Goal: Task Accomplishment & Management: Manage account settings

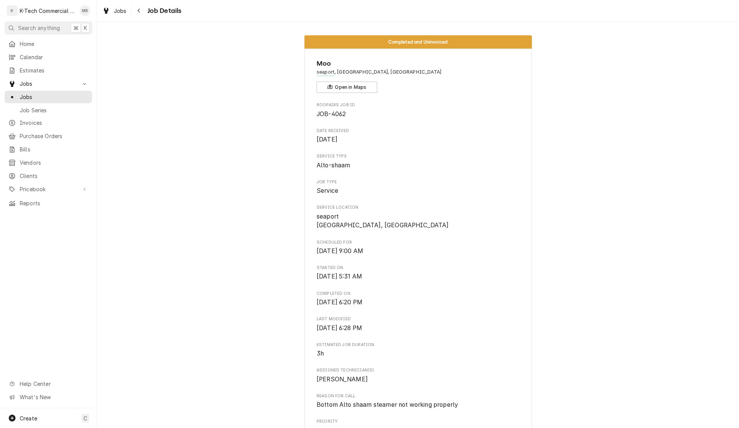
scroll to position [63, 0]
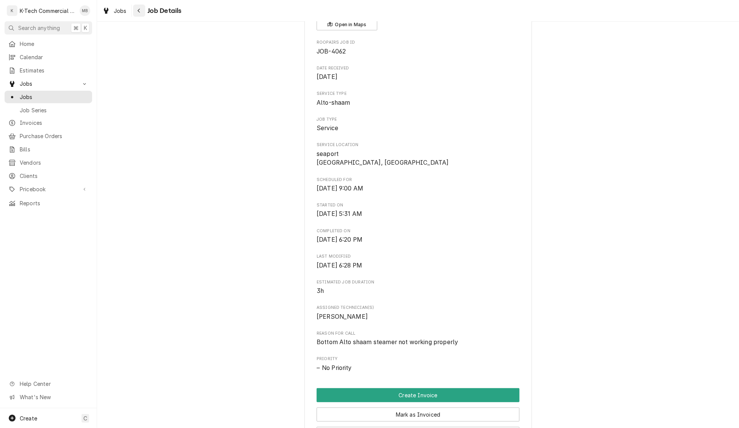
click at [138, 13] on icon "Navigate back" at bounding box center [138, 10] width 3 height 5
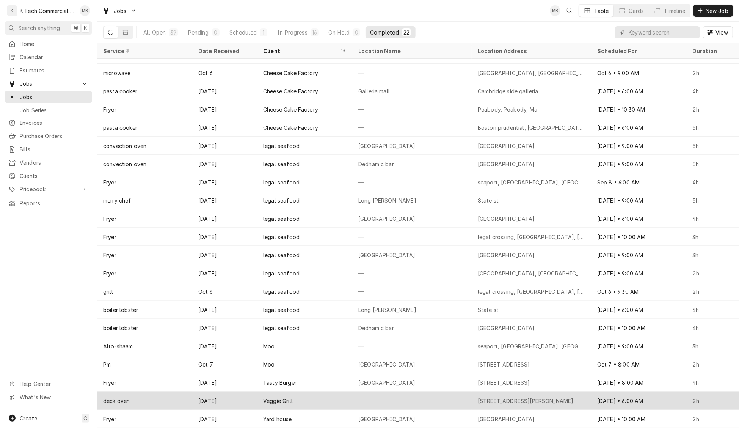
scroll to position [31, 0]
click at [394, 401] on div "—" at bounding box center [411, 401] width 119 height 18
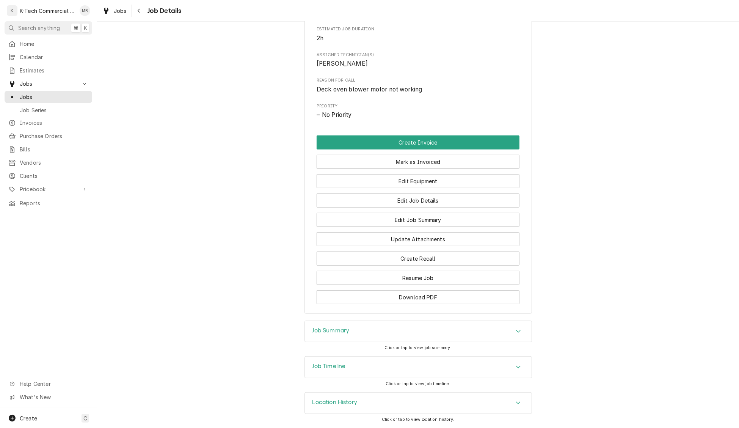
click at [405, 324] on div "Job Summary" at bounding box center [418, 331] width 227 height 21
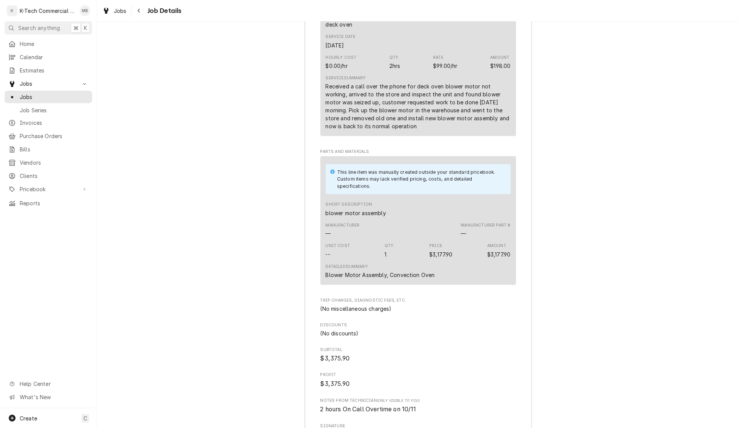
scroll to position [759, 0]
drag, startPoint x: 330, startPoint y: 292, endPoint x: 362, endPoint y: 292, distance: 32.6
click at [455, 282] on div "Detailed Summary Blower Motor Assembly, Convection Oven" at bounding box center [418, 271] width 185 height 20
drag, startPoint x: 363, startPoint y: 292, endPoint x: 337, endPoint y: 290, distance: 25.8
click at [362, 279] on div "Blower Motor Assembly, Convection Oven" at bounding box center [380, 275] width 109 height 8
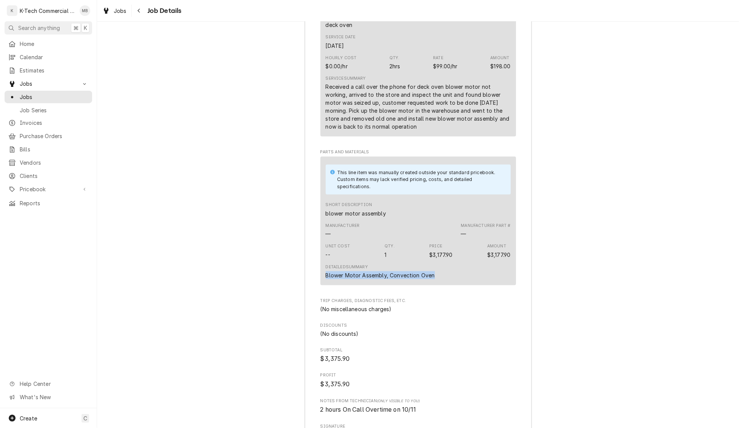
drag, startPoint x: 325, startPoint y: 291, endPoint x: 443, endPoint y: 294, distance: 118.3
click at [444, 285] on div "This line item was manually created outside your standard pricebook. Custom ite…" at bounding box center [418, 221] width 196 height 129
copy div "Blower Motor Assembly, Convection Oven"
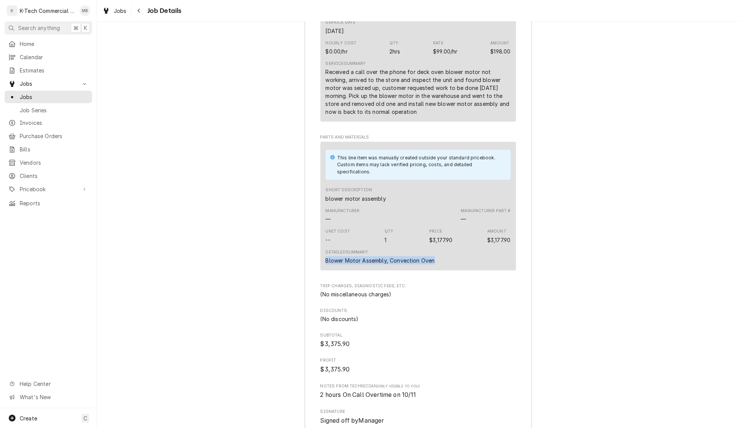
scroll to position [772, 0]
drag, startPoint x: 327, startPoint y: 90, endPoint x: 416, endPoint y: 131, distance: 98.1
click at [416, 117] on div "Received a call over the phone for deck oven blower motor not working, arrived …" at bounding box center [418, 93] width 185 height 48
copy div "Received a call over the phone for deck oven blower motor not working, arrived …"
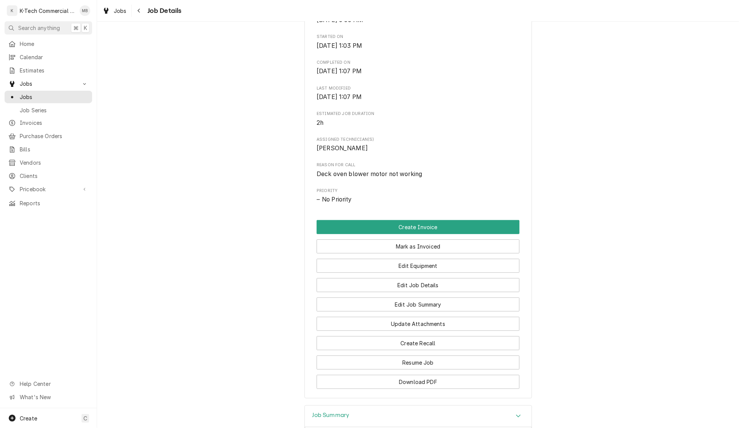
scroll to position [217, 0]
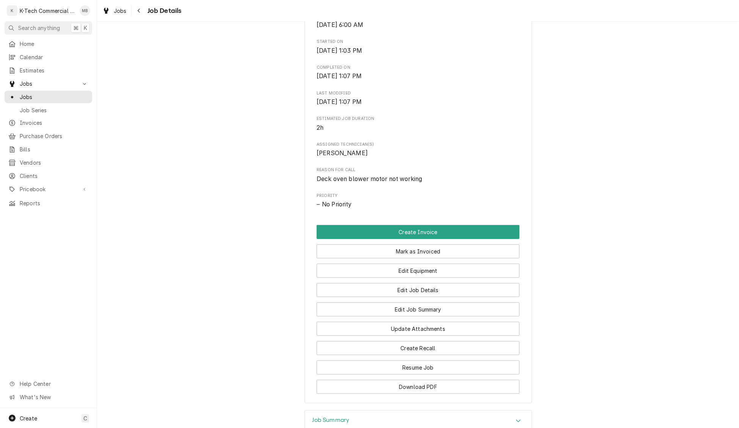
drag, startPoint x: 435, startPoint y: 263, endPoint x: 533, endPoint y: 290, distance: 102.2
click at [435, 258] on button "Mark as Invoiced" at bounding box center [418, 251] width 203 height 14
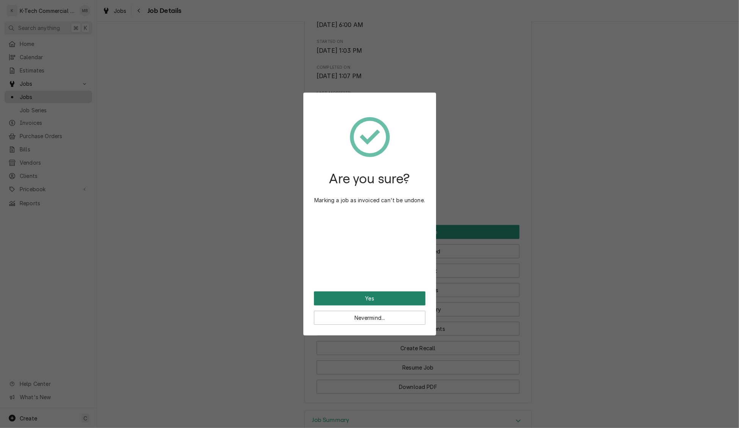
click at [367, 298] on button "Yes" at bounding box center [369, 298] width 111 height 14
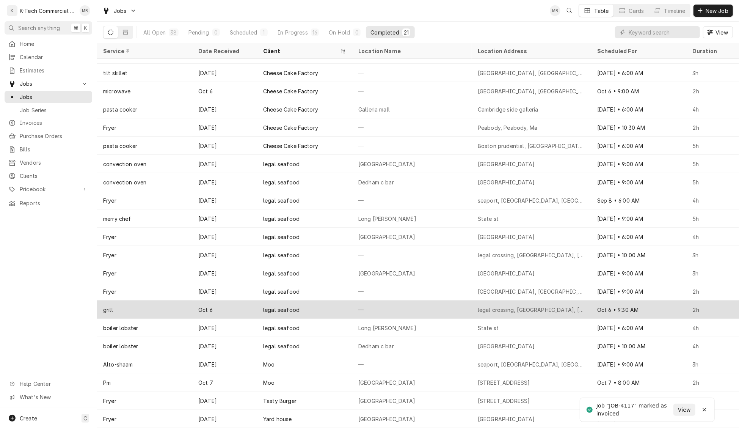
scroll to position [13, 0]
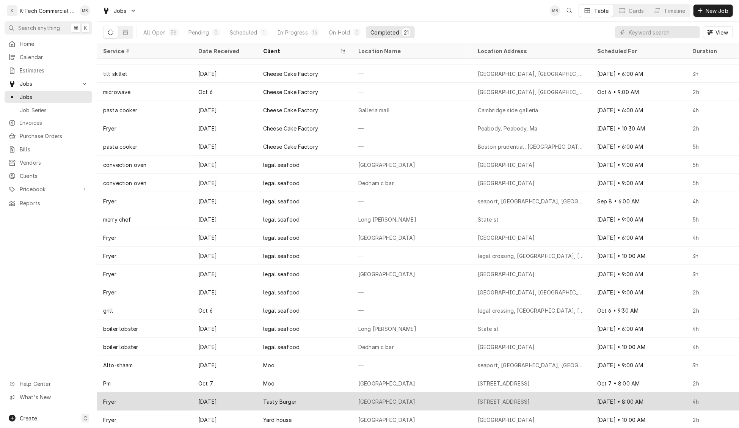
click at [381, 396] on div "Harvard Square" at bounding box center [411, 401] width 119 height 18
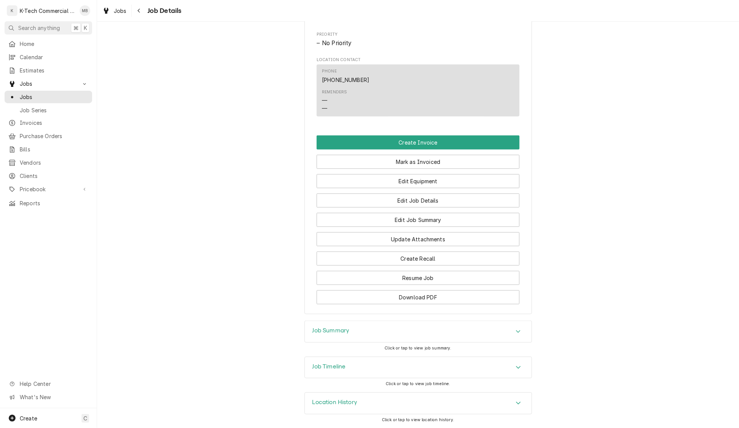
scroll to position [391, 0]
click at [372, 331] on div "Job Summary" at bounding box center [418, 331] width 227 height 21
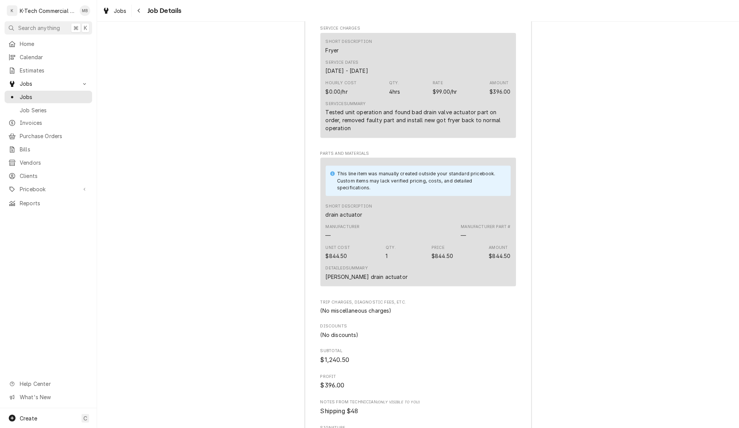
scroll to position [818, 0]
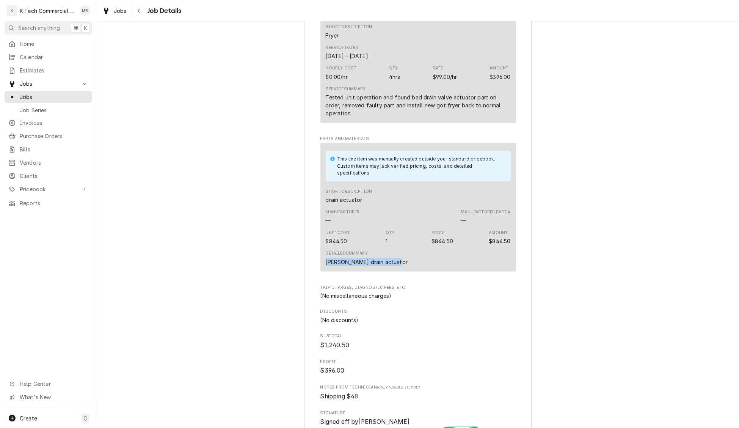
drag, startPoint x: 325, startPoint y: 273, endPoint x: 432, endPoint y: 276, distance: 107.3
click at [432, 271] on div "This line item was manually created outside your standard pricebook. Custom ite…" at bounding box center [418, 207] width 196 height 129
copy div "[PERSON_NAME] drain actuator"
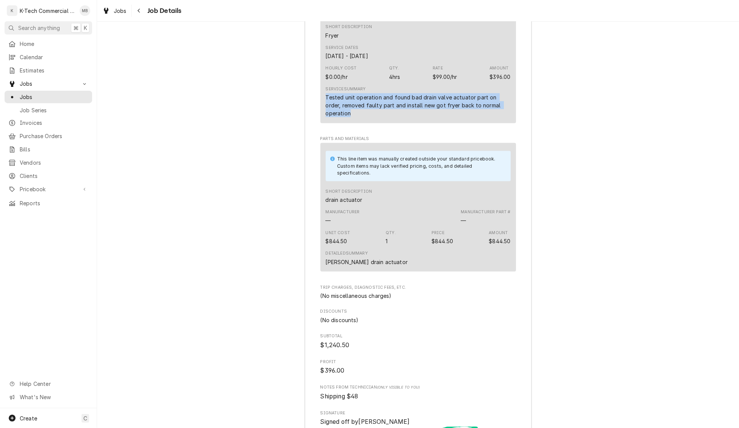
drag, startPoint x: 325, startPoint y: 112, endPoint x: 510, endPoint y: 128, distance: 185.3
click at [510, 123] on div "Short Description Fryer Service Dates Oct 9, 2025 - Oct 15, 2025 Hourly Cost $0…" at bounding box center [418, 70] width 196 height 105
copy div "Tested unit operation and found bad drain valve actuator part on order, removed…"
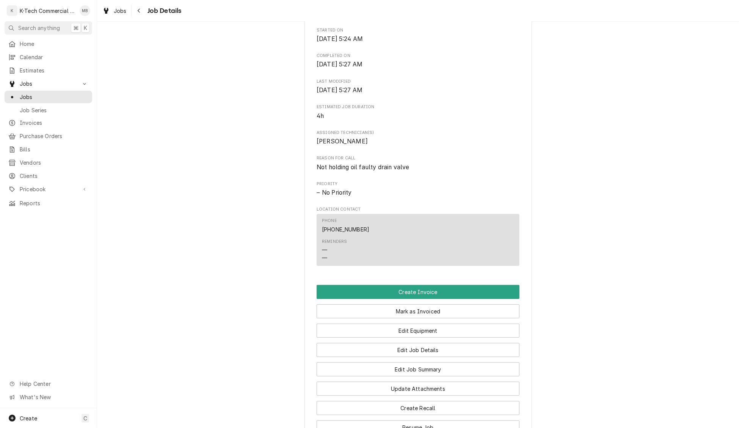
scroll to position [262, 0]
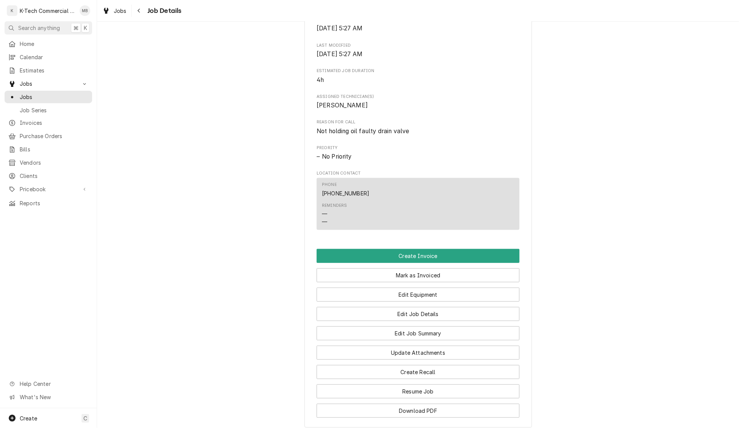
drag, startPoint x: 441, startPoint y: 286, endPoint x: 378, endPoint y: 301, distance: 64.0
click at [441, 282] on button "Mark as Invoiced" at bounding box center [418, 275] width 203 height 14
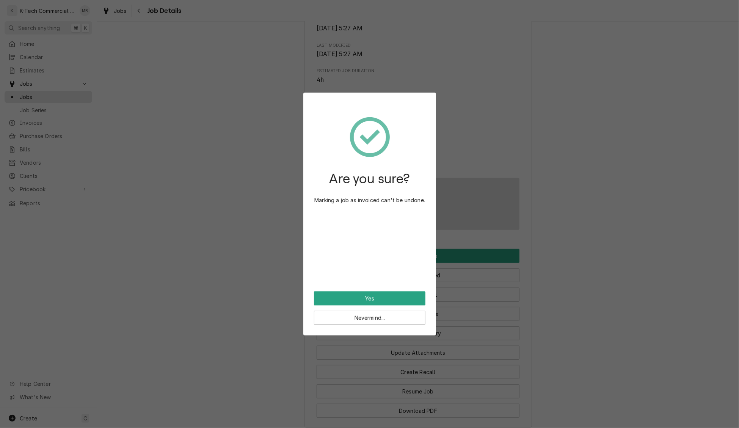
click at [362, 295] on button "Yes" at bounding box center [369, 298] width 111 height 14
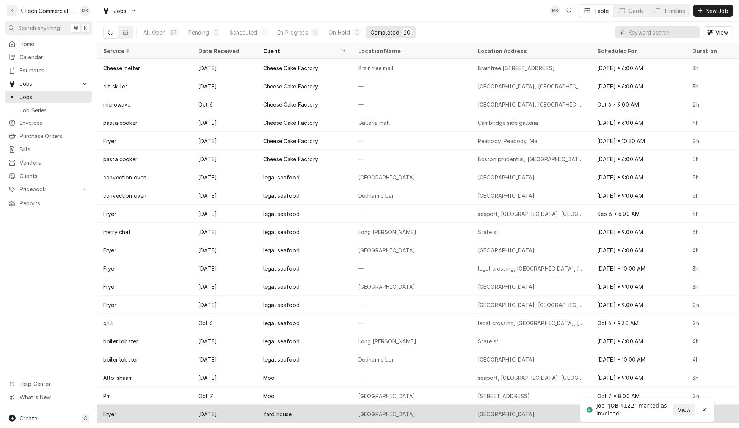
click at [444, 409] on div "[GEOGRAPHIC_DATA]" at bounding box center [411, 414] width 119 height 18
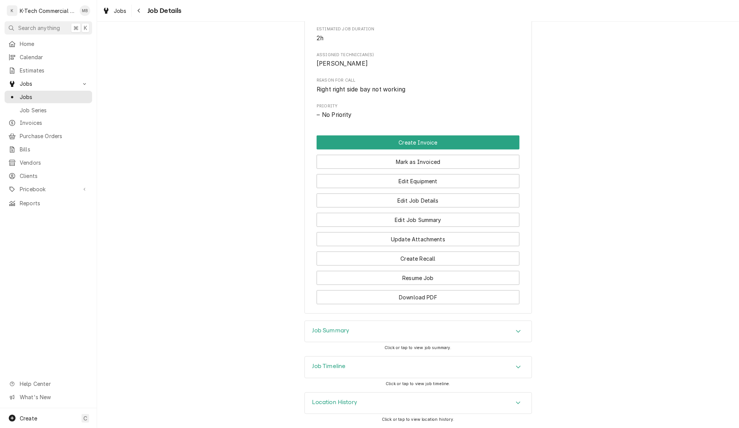
click at [410, 331] on div "Job Summary" at bounding box center [418, 331] width 227 height 21
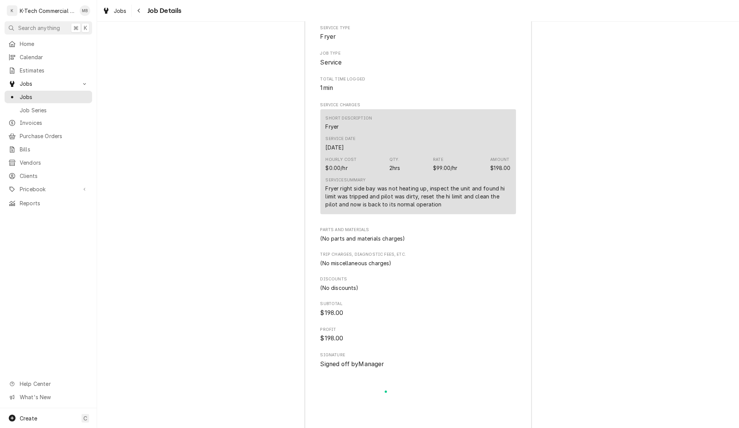
scroll to position [659, 0]
drag, startPoint x: 325, startPoint y: 212, endPoint x: 443, endPoint y: 230, distance: 119.7
click at [443, 213] on div "Short Description Fryer Service Date Oct 14, 2025 Hourly Cost $0.00/hr Qty. 2hr…" at bounding box center [418, 160] width 196 height 105
copy div "Fryer right side bay was not heating up, inspect the unit and found hi limit wa…"
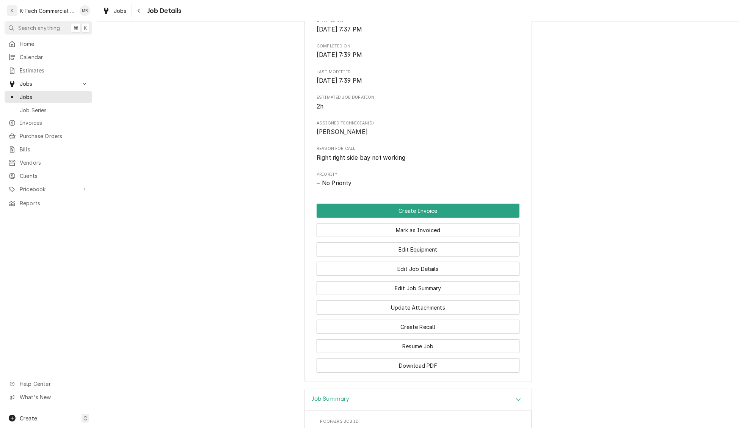
scroll to position [237, 0]
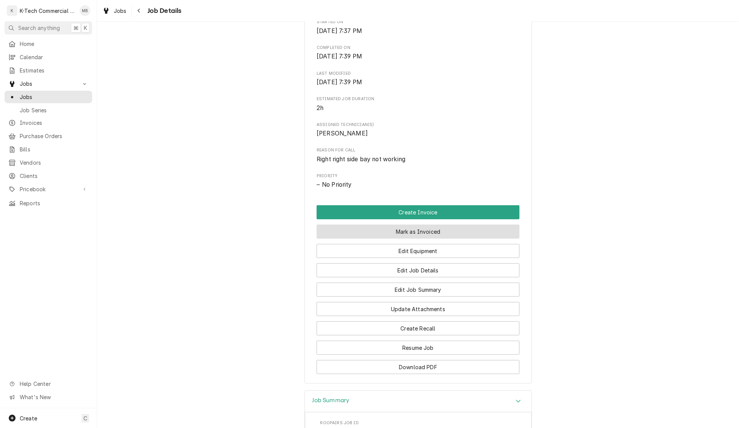
click at [437, 238] on button "Mark as Invoiced" at bounding box center [418, 231] width 203 height 14
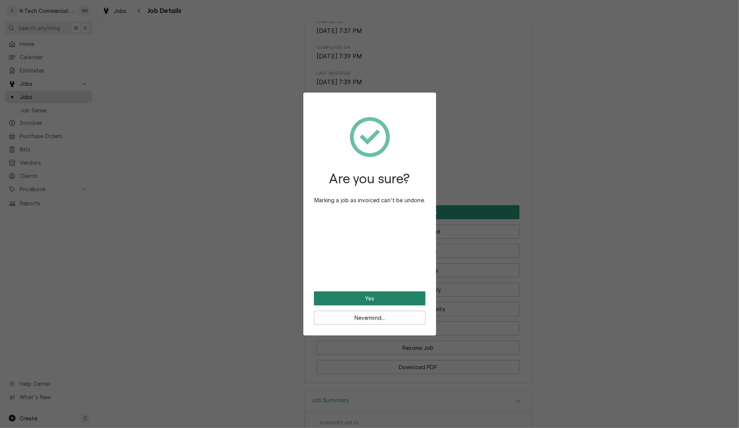
click at [375, 301] on button "Yes" at bounding box center [369, 298] width 111 height 14
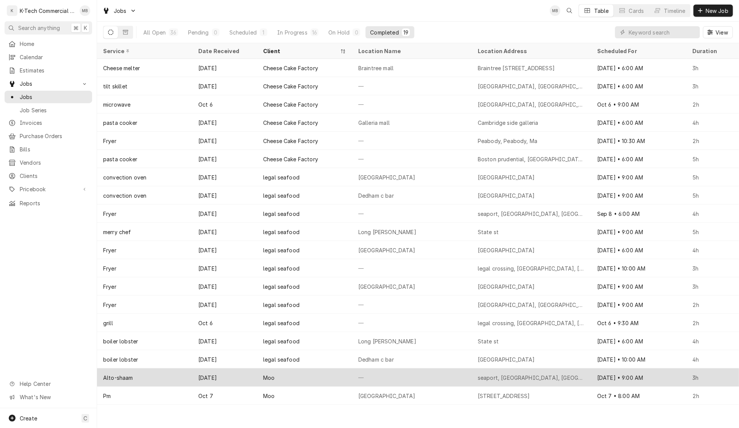
click at [427, 377] on div "—" at bounding box center [411, 377] width 119 height 18
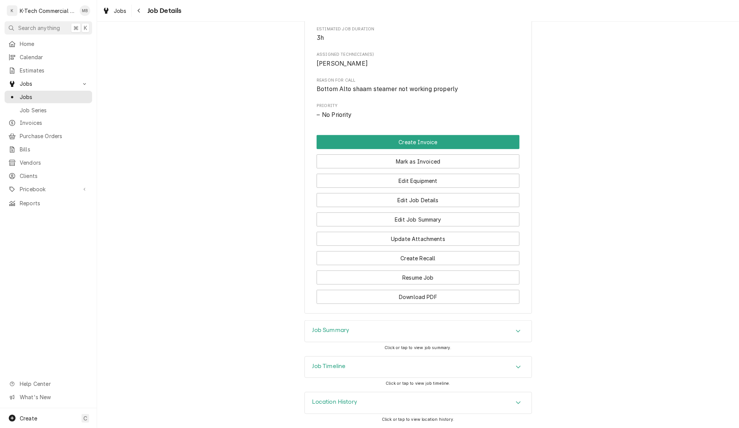
click at [426, 333] on div "Job Summary" at bounding box center [418, 330] width 227 height 21
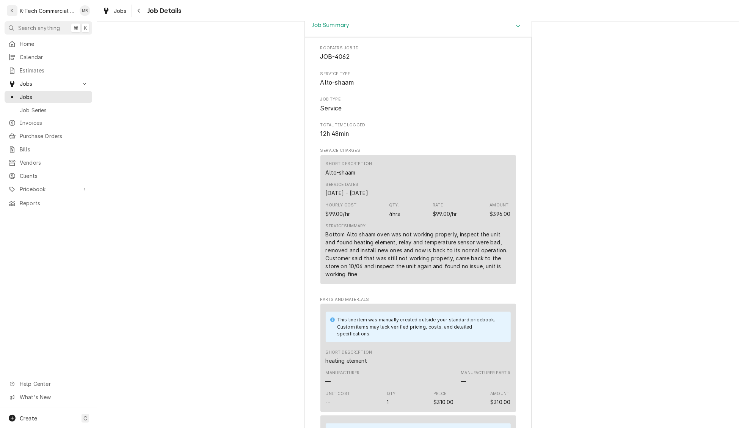
scroll to position [619, 0]
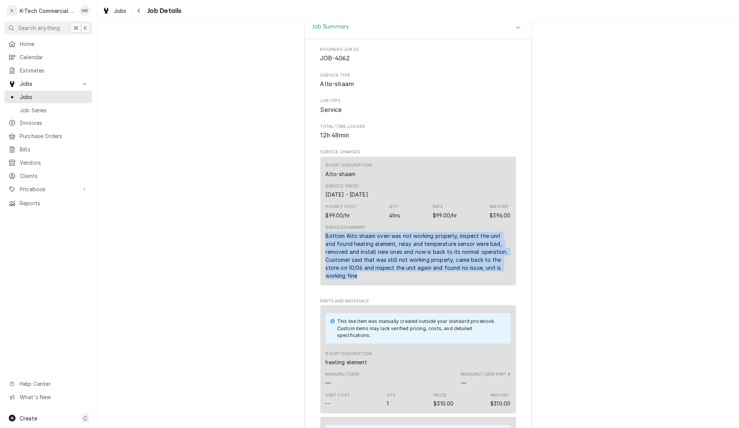
drag, startPoint x: 323, startPoint y: 243, endPoint x: 381, endPoint y: 285, distance: 71.4
click at [381, 285] on div "Short Description Alto-shaam Service Dates Sep 22, 2025 - Oct 6, 2025 Hourly Co…" at bounding box center [418, 221] width 196 height 129
copy div "Bottom Alto shaam oven was not working properly, inspect the unit and found hea…"
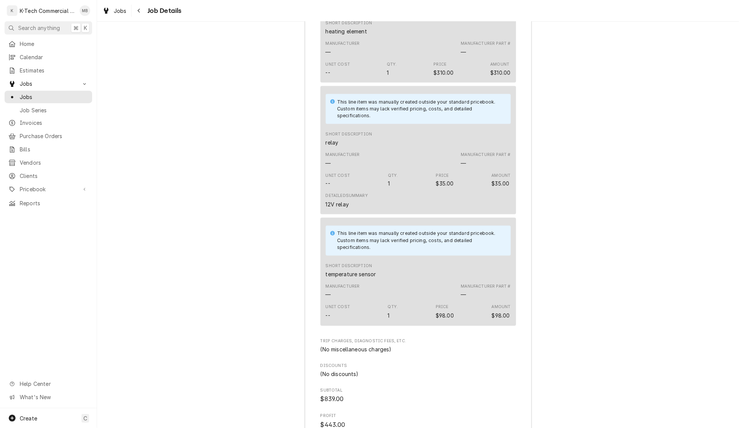
scroll to position [951, 0]
click at [303, 234] on div "Job Summary Roopairs Job ID JOB-4062 Service Type Alto-shaam Job Type Service T…" at bounding box center [418, 148] width 642 height 928
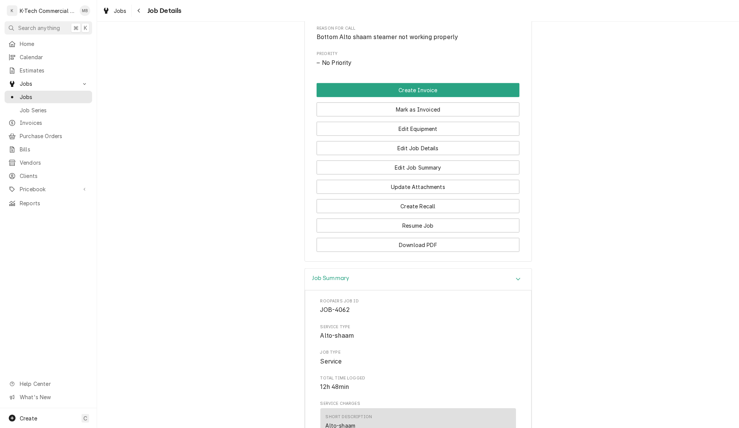
scroll to position [328, 0]
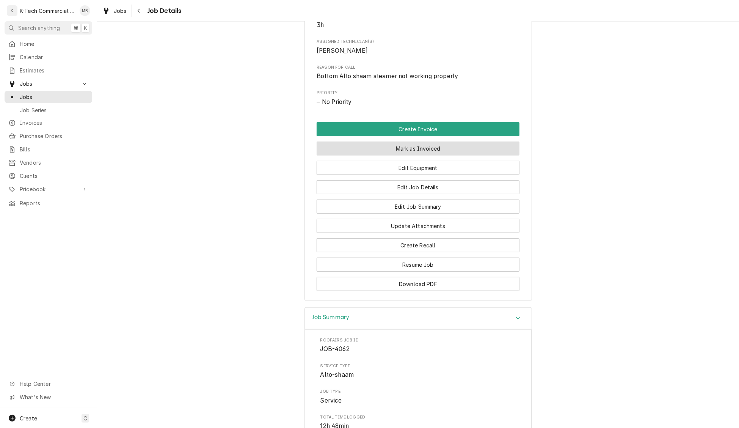
click at [452, 152] on button "Mark as Invoiced" at bounding box center [418, 148] width 203 height 14
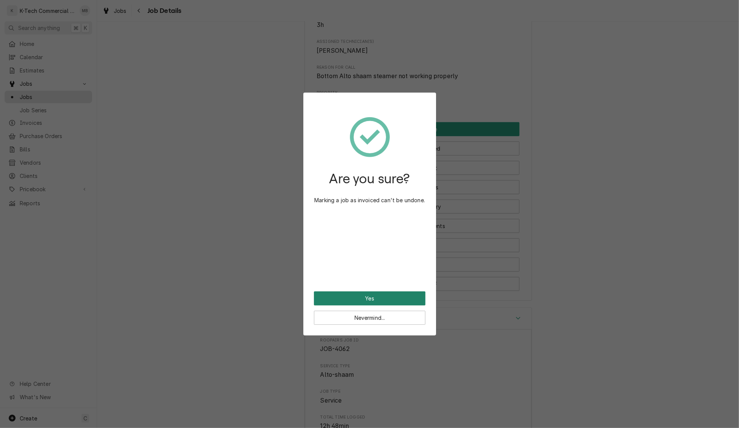
click at [390, 298] on button "Yes" at bounding box center [369, 298] width 111 height 14
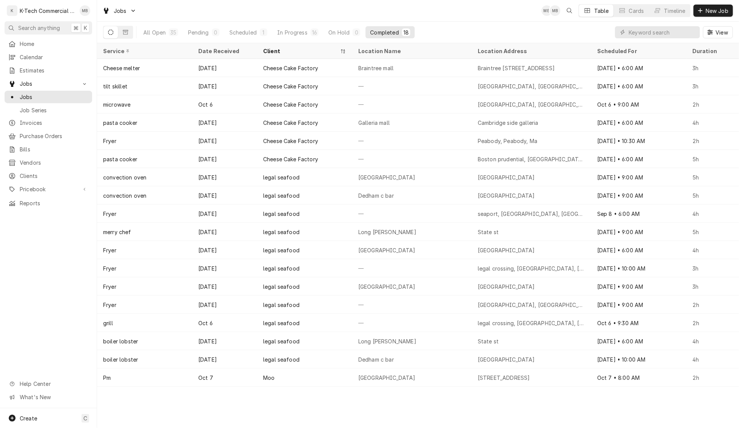
scroll to position [0, 0]
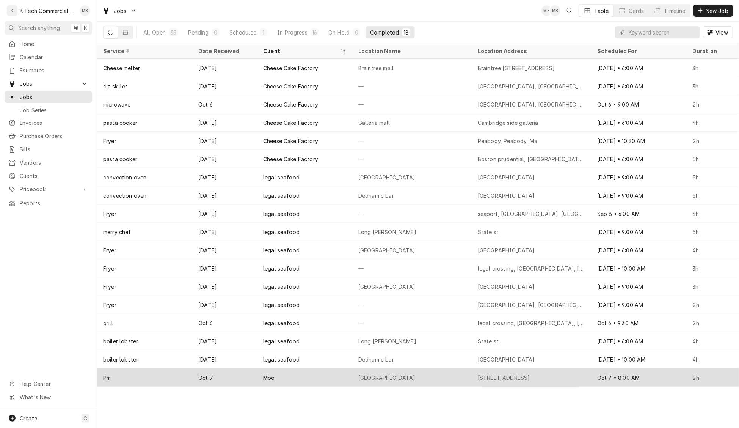
click at [436, 377] on div "Burlington" at bounding box center [411, 377] width 119 height 18
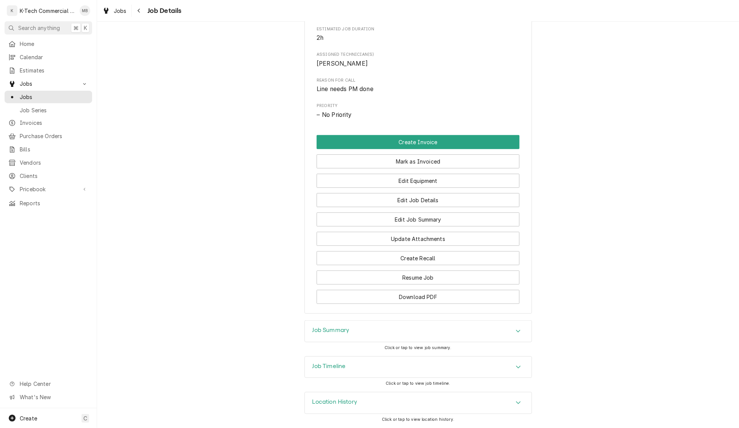
click at [439, 328] on div "Job Summary" at bounding box center [418, 330] width 227 height 21
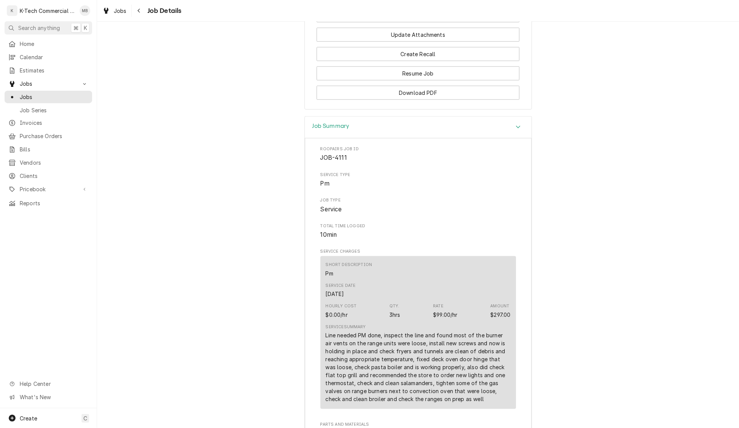
scroll to position [643, 0]
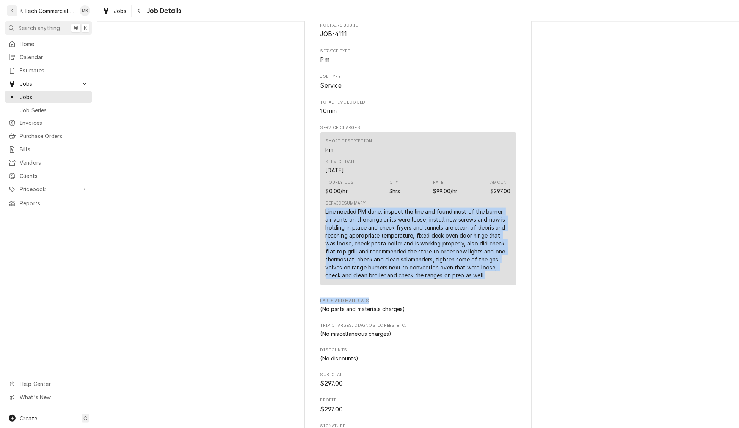
drag, startPoint x: 337, startPoint y: 234, endPoint x: 484, endPoint y: 313, distance: 166.9
click at [484, 313] on div "Roopairs Job ID JOB-4111 Service Type Pm Job Type Service Total Time Logged 10m…" at bounding box center [418, 307] width 196 height 570
drag, startPoint x: 486, startPoint y: 309, endPoint x: 460, endPoint y: 284, distance: 37.0
click at [486, 309] on div "Roopairs Job ID JOB-4111 Service Type Pm Job Type Service Total Time Logged 10m…" at bounding box center [418, 307] width 196 height 570
drag, startPoint x: 326, startPoint y: 227, endPoint x: 481, endPoint y: 296, distance: 169.7
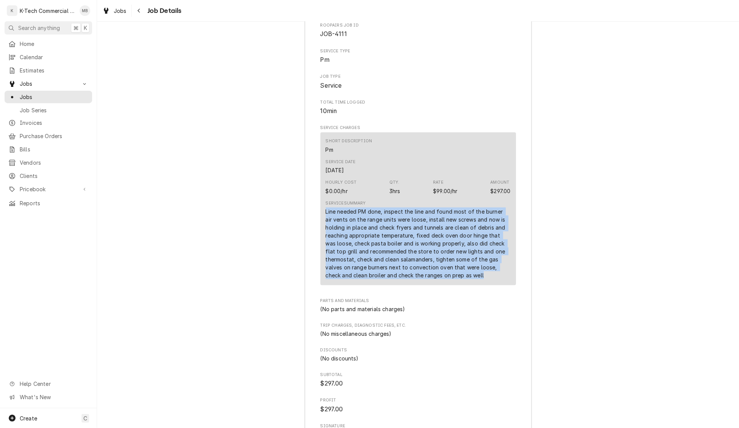
click at [481, 285] on div "Short Description Pm Service Date Oct 7, 2025 Hourly Cost $0.00/hr Qty. 3hrs Ra…" at bounding box center [418, 208] width 196 height 153
copy div "Line needed PM done, inspect the line and found most of the burner air vents on…"
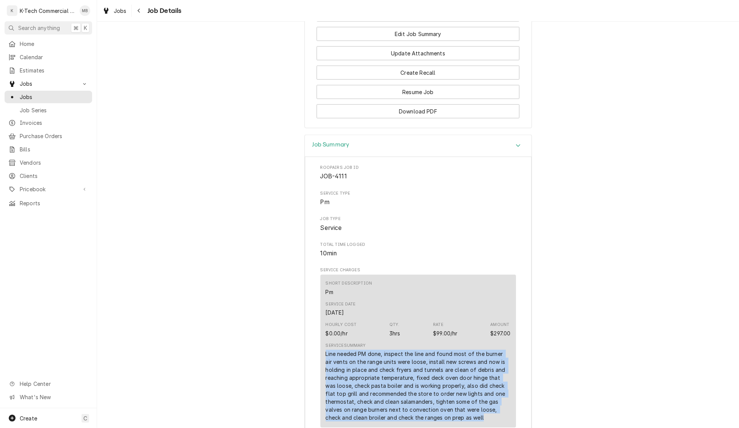
scroll to position [381, 0]
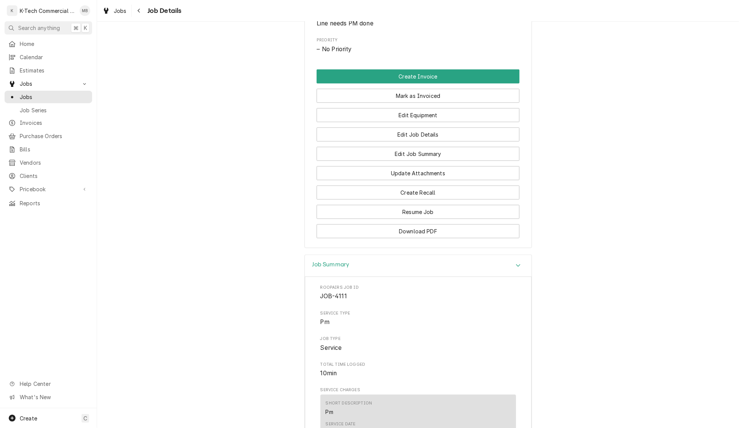
drag, startPoint x: 437, startPoint y: 108, endPoint x: 396, endPoint y: 185, distance: 87.9
click at [437, 103] on button "Mark as Invoiced" at bounding box center [418, 96] width 203 height 14
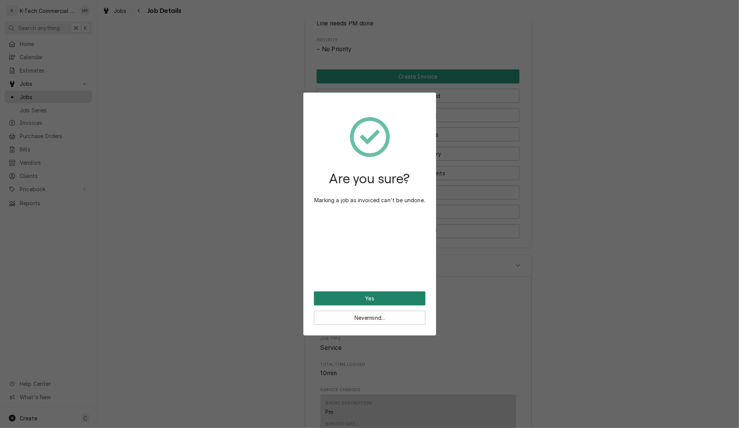
click at [387, 300] on button "Yes" at bounding box center [369, 298] width 111 height 14
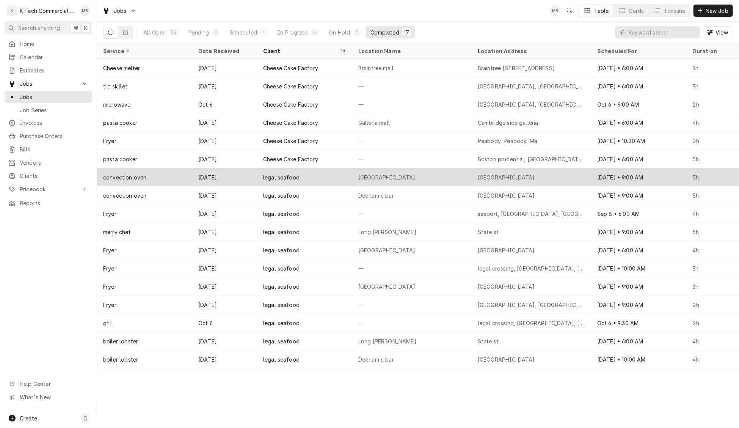
click at [432, 175] on div "Park plaza" at bounding box center [411, 177] width 119 height 18
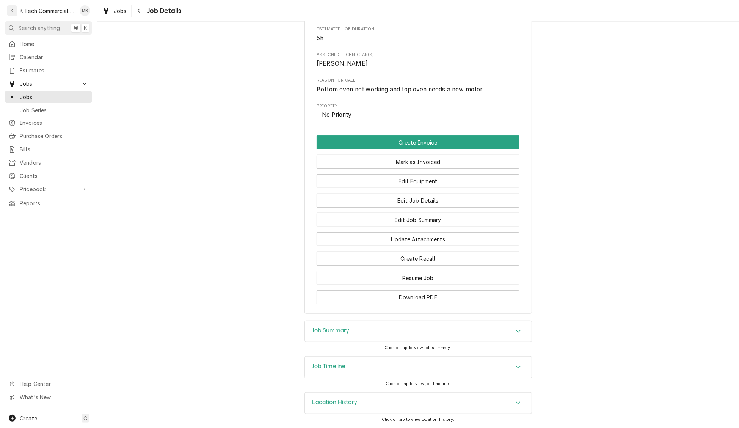
click at [415, 329] on div "Job Summary" at bounding box center [418, 331] width 227 height 21
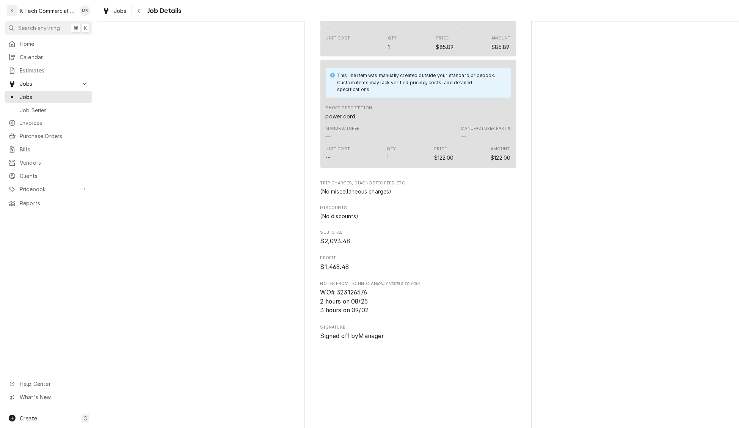
scroll to position [1088, 0]
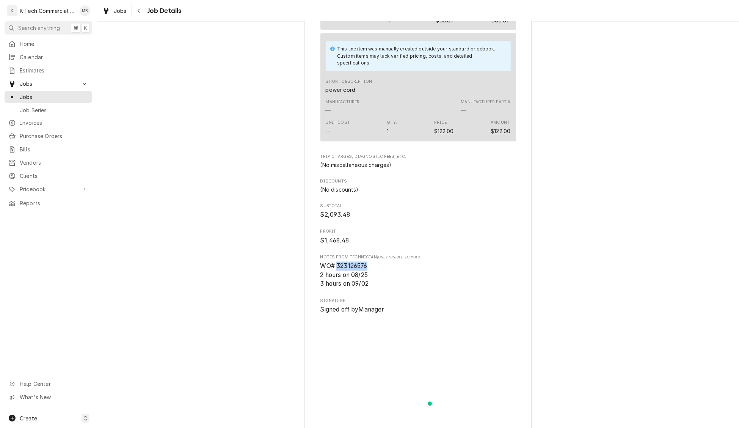
drag, startPoint x: 337, startPoint y: 293, endPoint x: 381, endPoint y: 293, distance: 44.0
click at [381, 289] on span "WO# 323126576 2 hours on 08/25 3 hours on 09/02" at bounding box center [418, 275] width 196 height 27
copy span "323126576"
click at [141, 10] on div "Navigate back" at bounding box center [139, 11] width 8 height 8
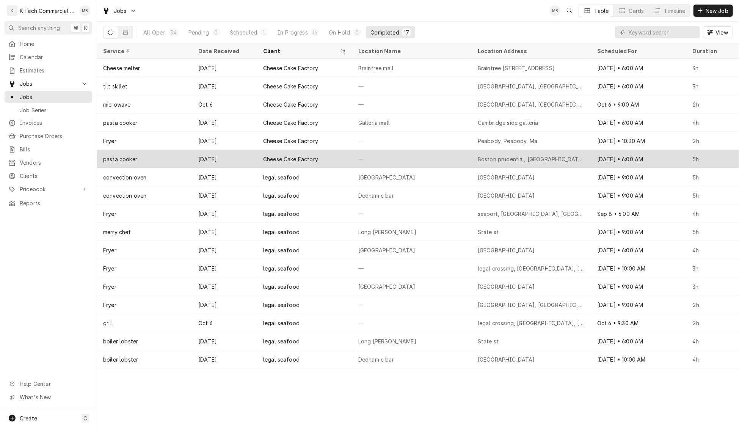
click at [421, 157] on div "—" at bounding box center [411, 159] width 119 height 18
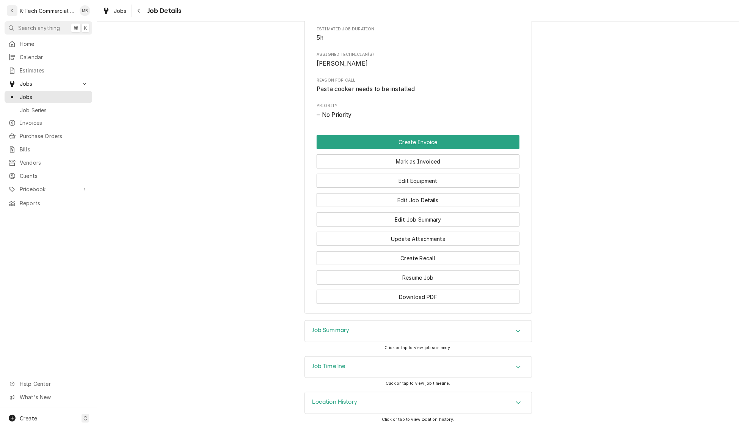
click at [424, 326] on div "Job Summary" at bounding box center [418, 330] width 227 height 21
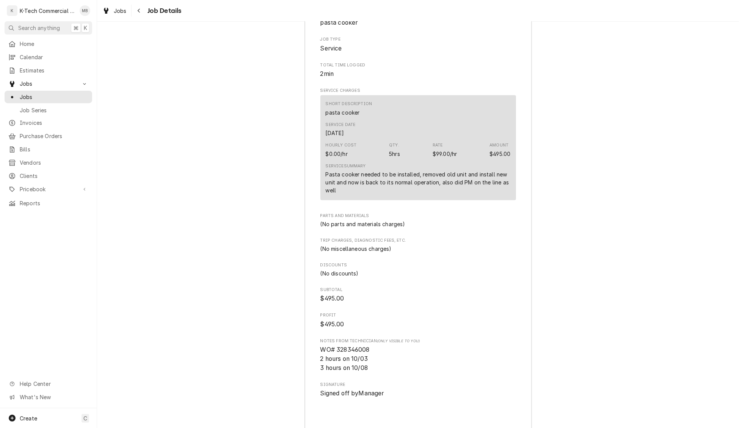
scroll to position [682, 0]
drag, startPoint x: 337, startPoint y: 358, endPoint x: 383, endPoint y: 356, distance: 45.9
click at [383, 356] on span "WO# 328346008 2 hours on 10/03 3 hours on 10/08" at bounding box center [418, 357] width 196 height 27
copy span "328346008"
click at [140, 9] on icon "Navigate back" at bounding box center [138, 10] width 3 height 5
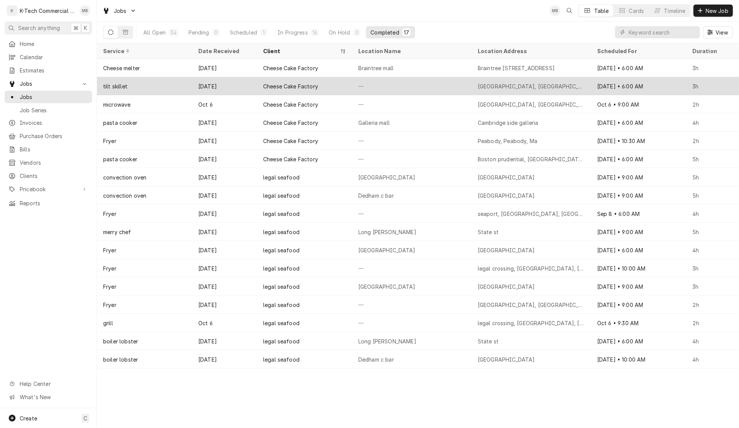
click at [352, 81] on div "—" at bounding box center [411, 86] width 119 height 18
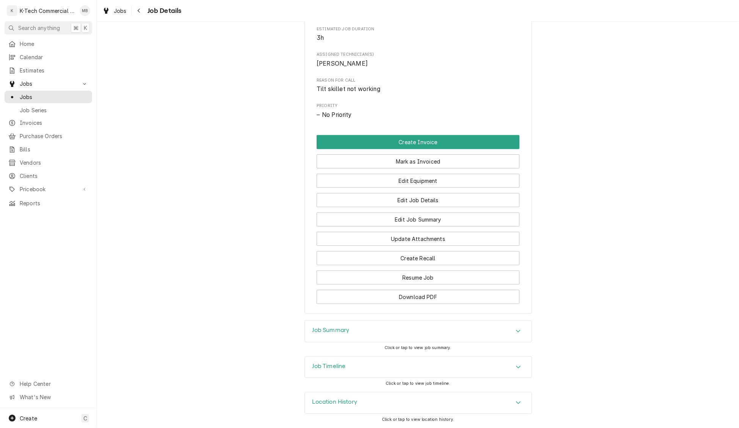
scroll to position [320, 0]
click at [389, 328] on div "Job Summary" at bounding box center [418, 330] width 227 height 21
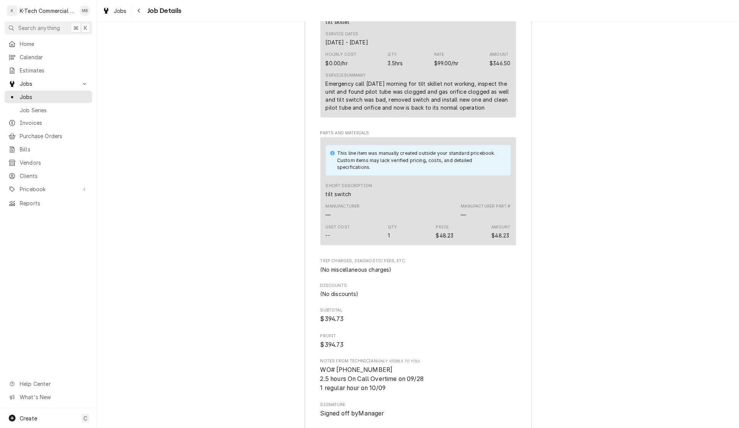
scroll to position [774, 0]
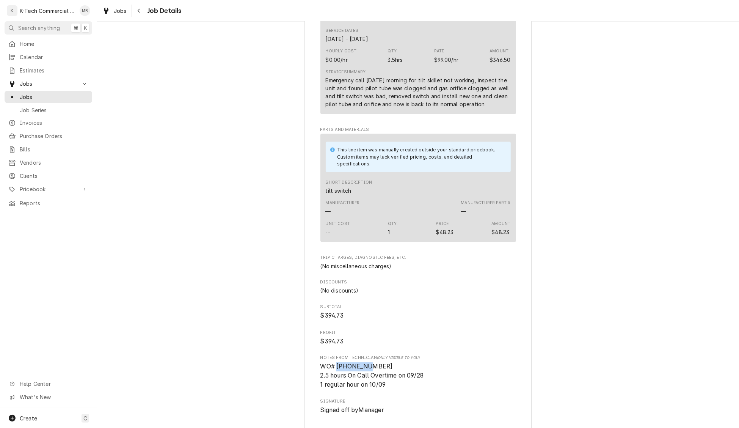
drag, startPoint x: 337, startPoint y: 376, endPoint x: 383, endPoint y: 375, distance: 45.5
click at [383, 375] on span "WO# [PHONE_NUMBER] 2.5 hours On Call Overtime on 09/28 1 regular hour on 10/09" at bounding box center [418, 375] width 196 height 27
copy span "327098964"
